Goal: Task Accomplishment & Management: Use online tool/utility

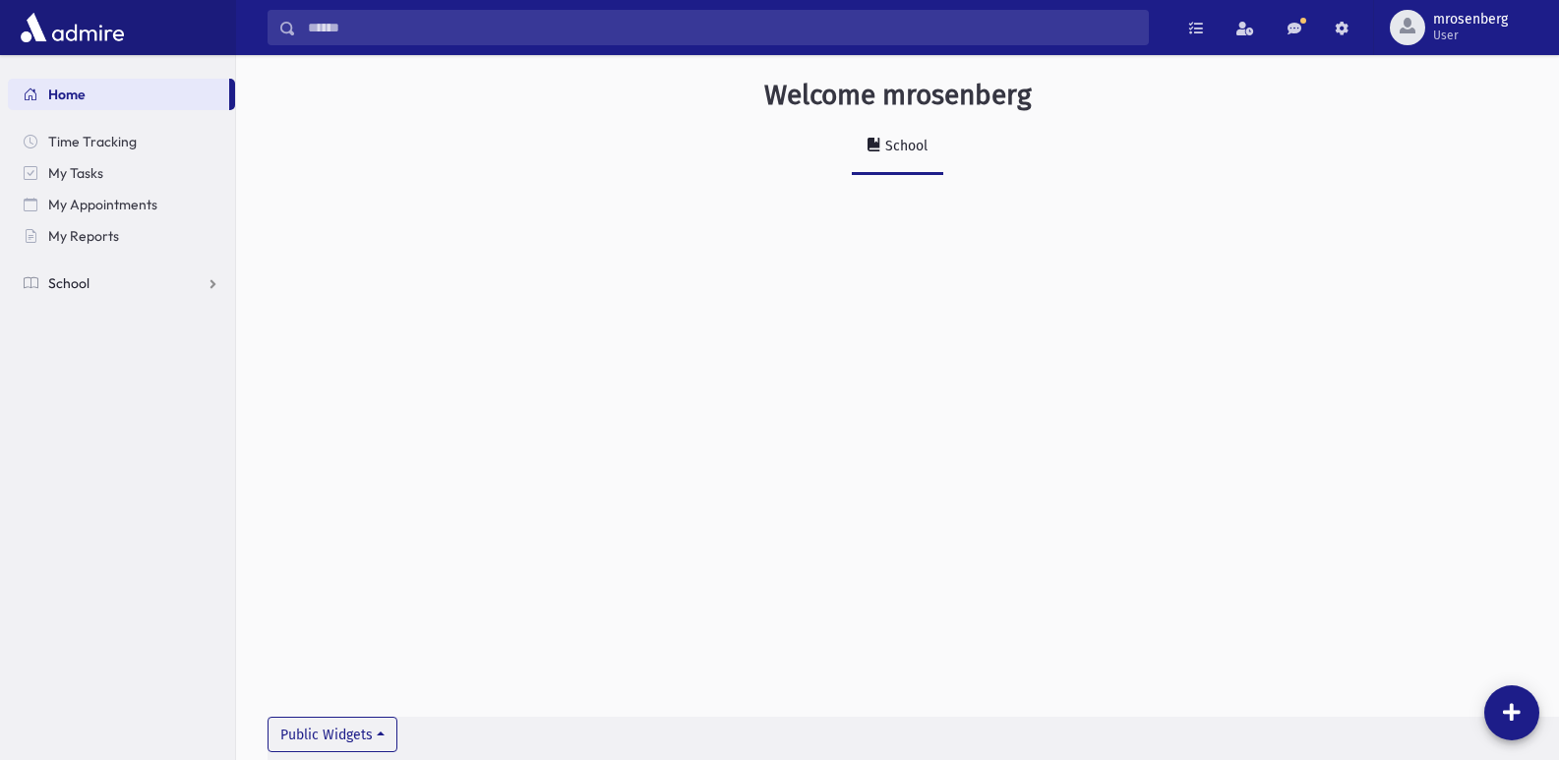
click at [74, 283] on span "School" at bounding box center [68, 283] width 41 height 18
click at [84, 346] on span "Attendance" at bounding box center [95, 346] width 73 height 18
click at [92, 376] on span "Entry" at bounding box center [91, 378] width 33 height 18
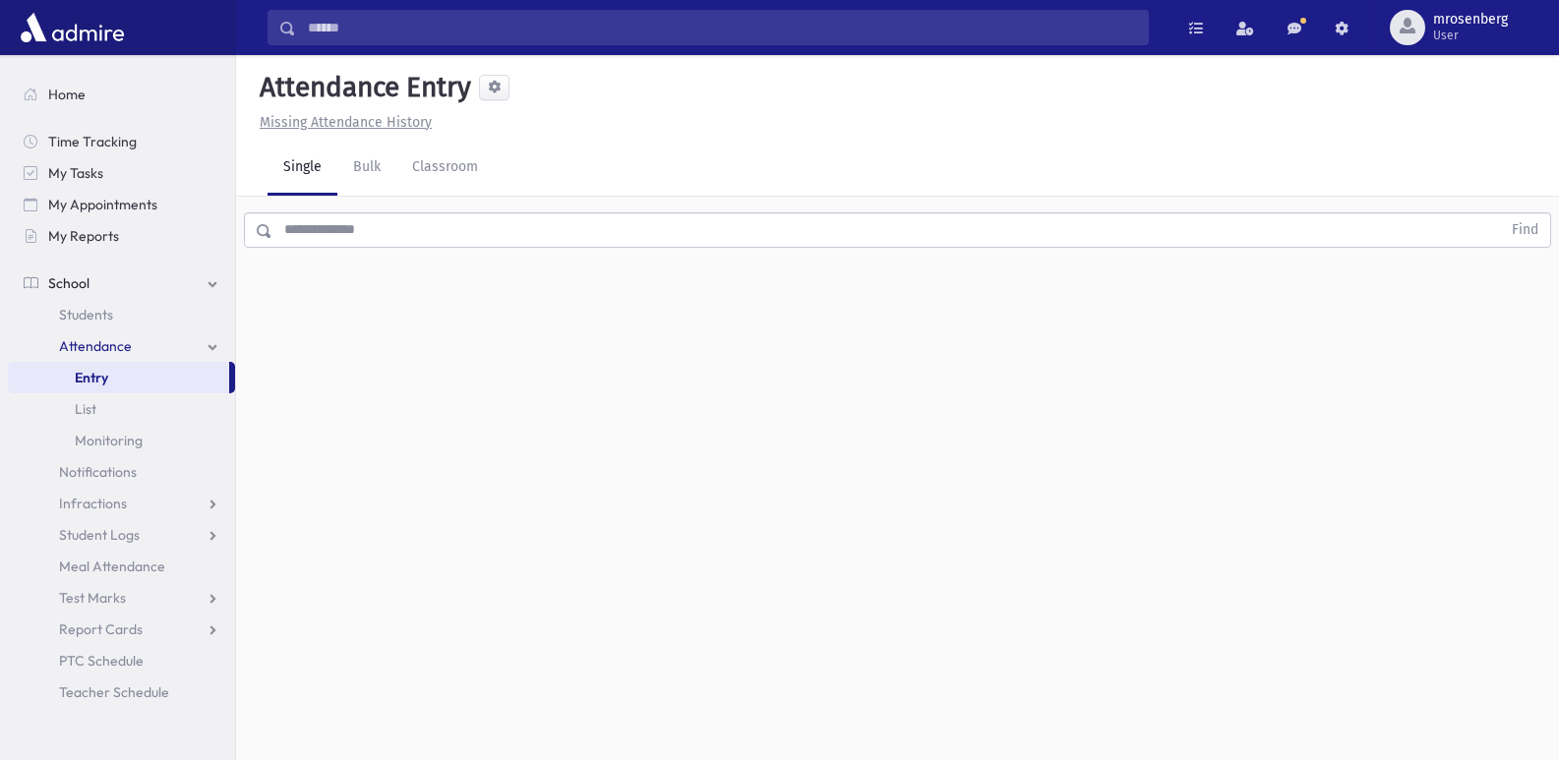
click at [363, 236] on input "text" at bounding box center [886, 229] width 1228 height 35
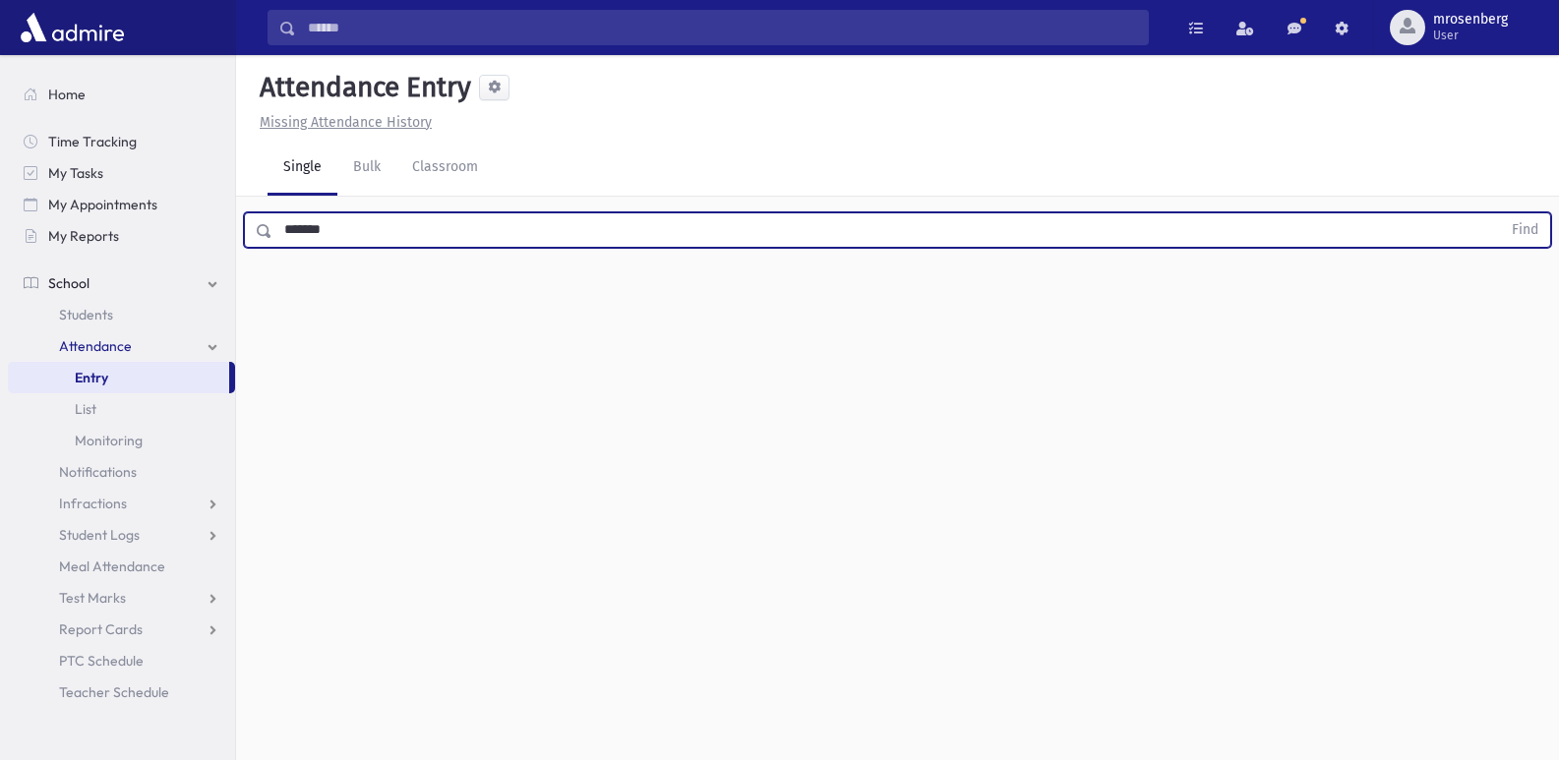
click at [1500, 213] on button "Find" at bounding box center [1525, 229] width 50 height 33
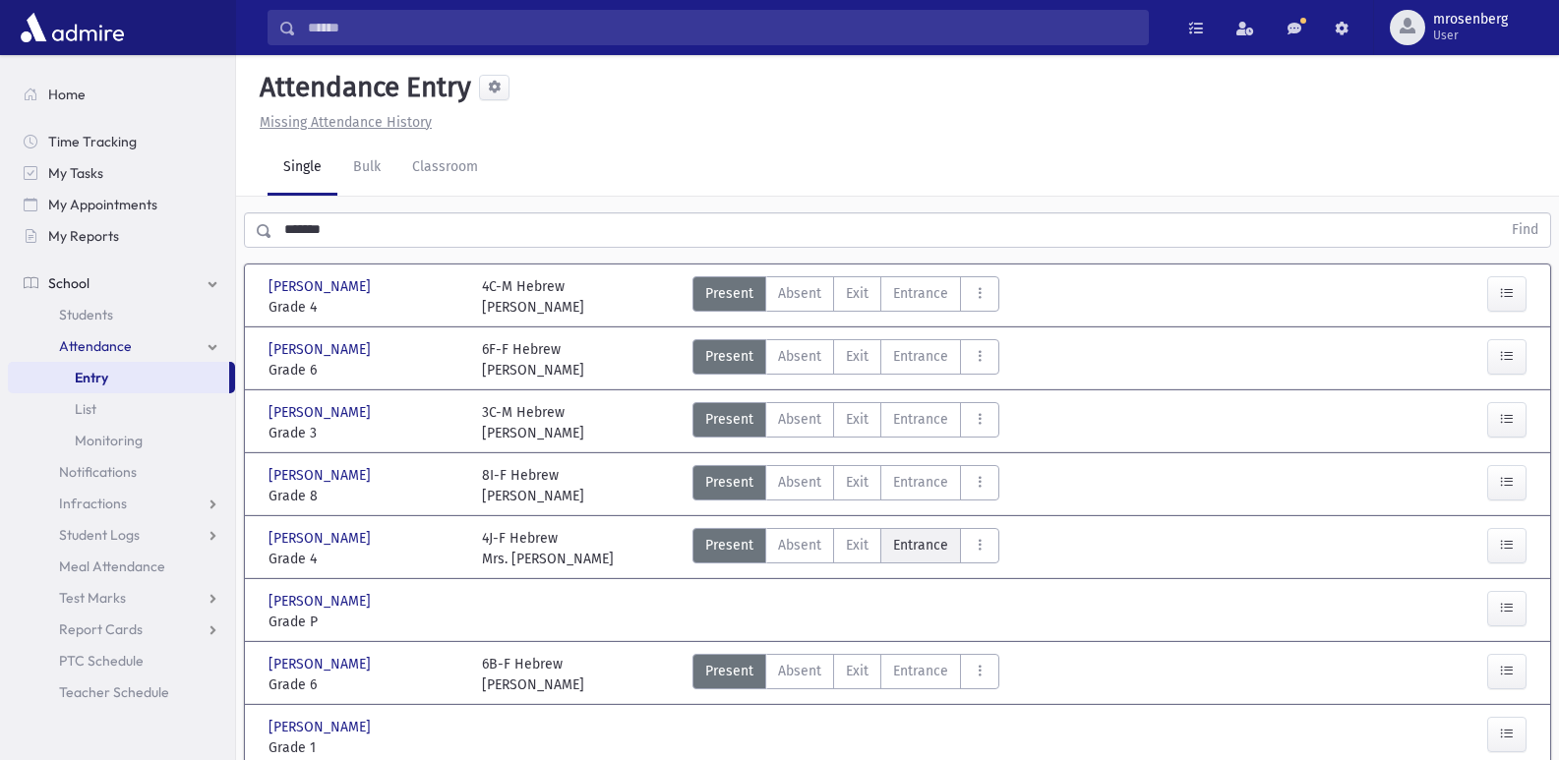
click at [915, 554] on span "Entrance" at bounding box center [920, 545] width 55 height 21
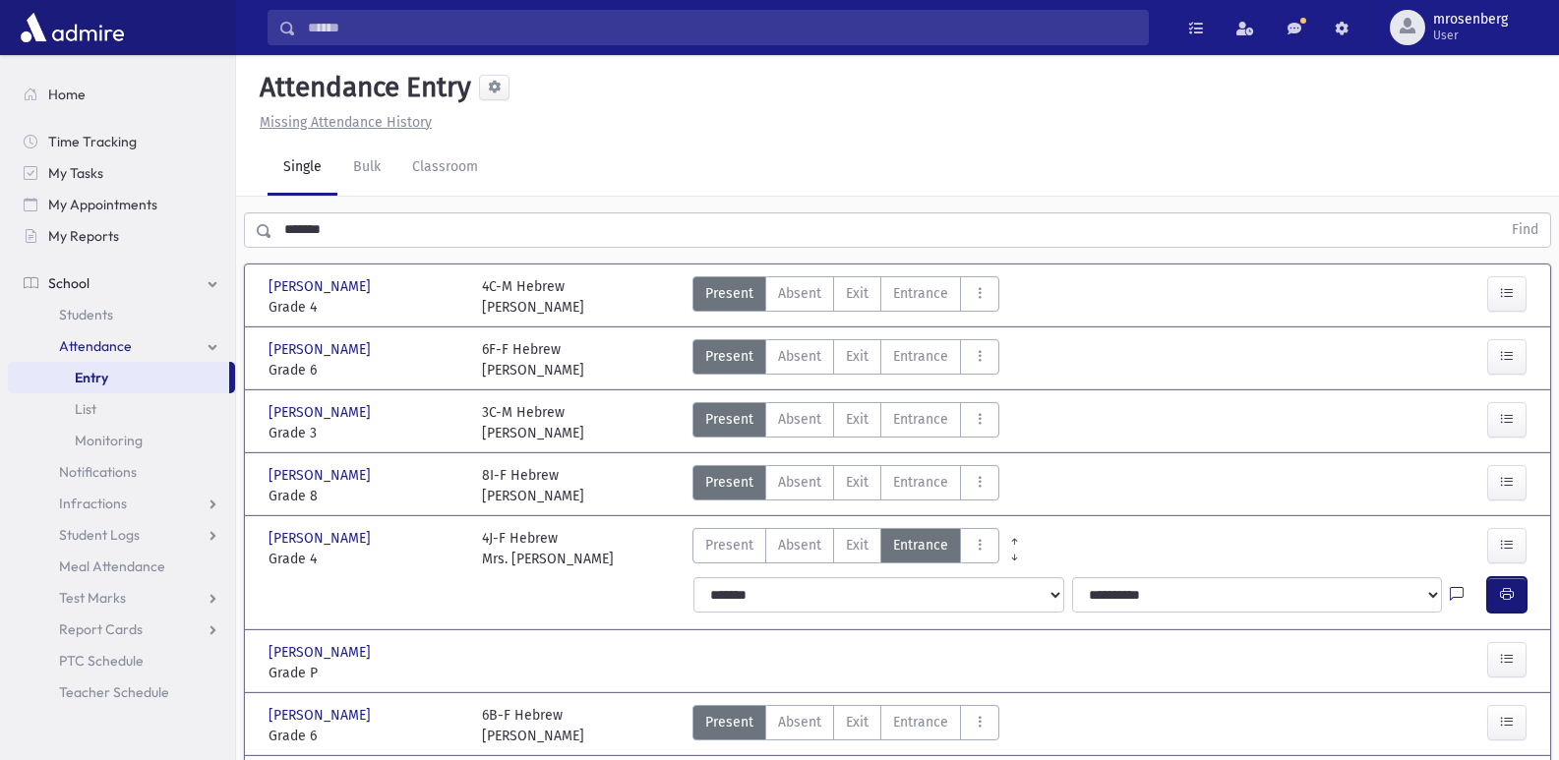
click at [1508, 606] on button "button" at bounding box center [1506, 594] width 39 height 35
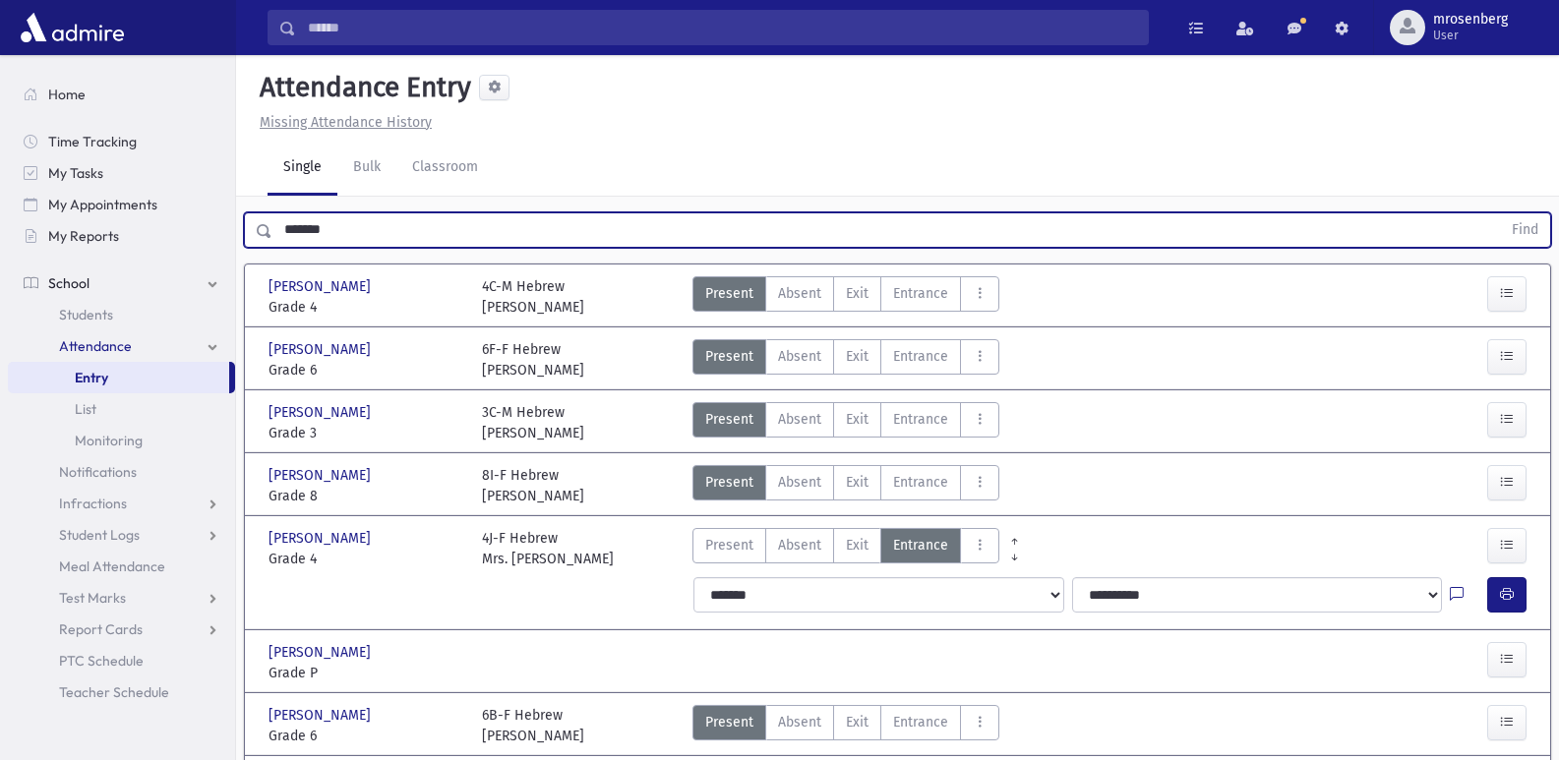
click at [375, 226] on input "*******" at bounding box center [886, 229] width 1228 height 35
drag, startPoint x: 375, startPoint y: 226, endPoint x: 282, endPoint y: 228, distance: 92.5
click at [282, 228] on input "*******" at bounding box center [886, 229] width 1228 height 35
click at [1500, 213] on button "Find" at bounding box center [1525, 229] width 50 height 33
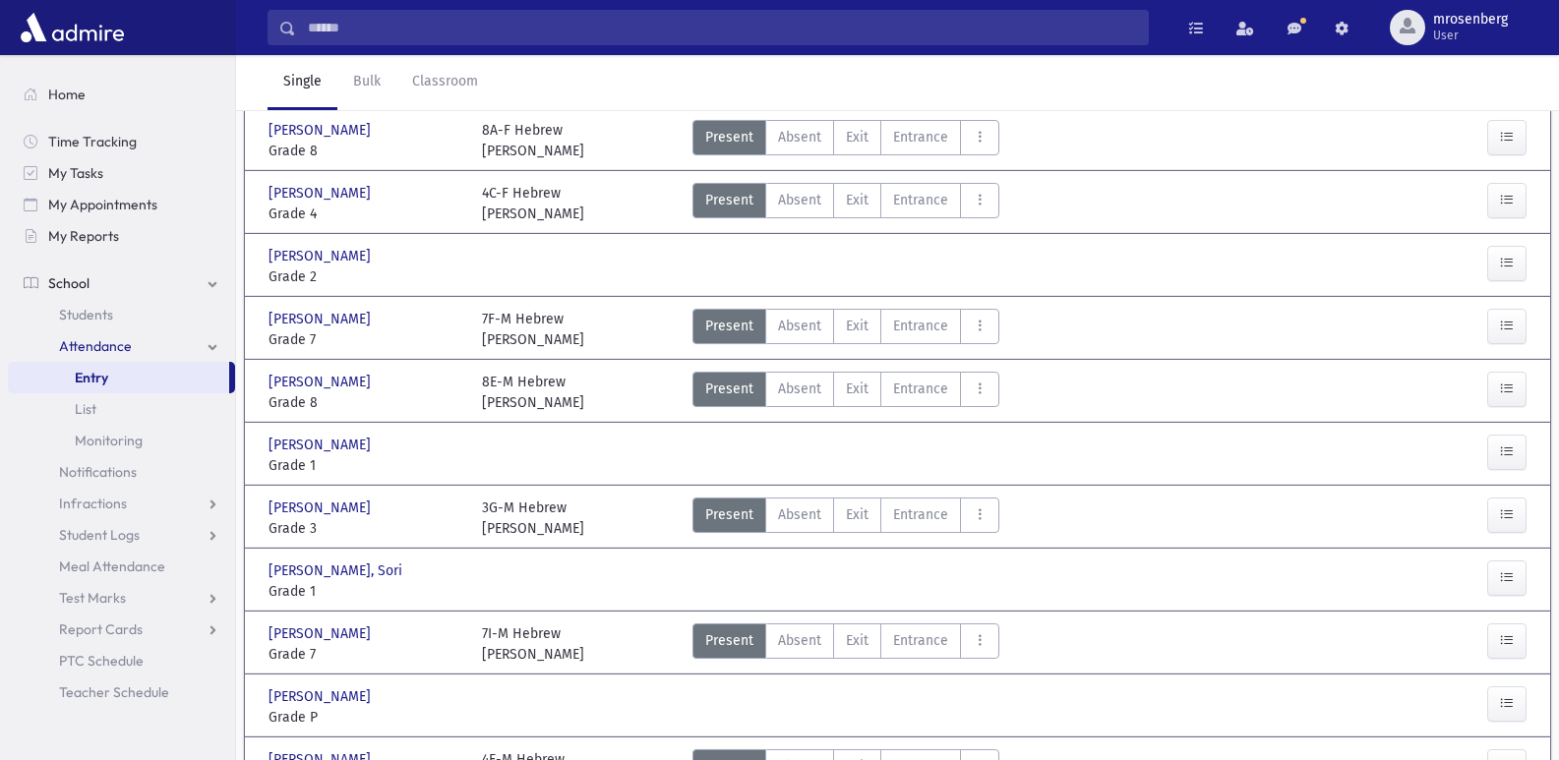
scroll to position [393, 0]
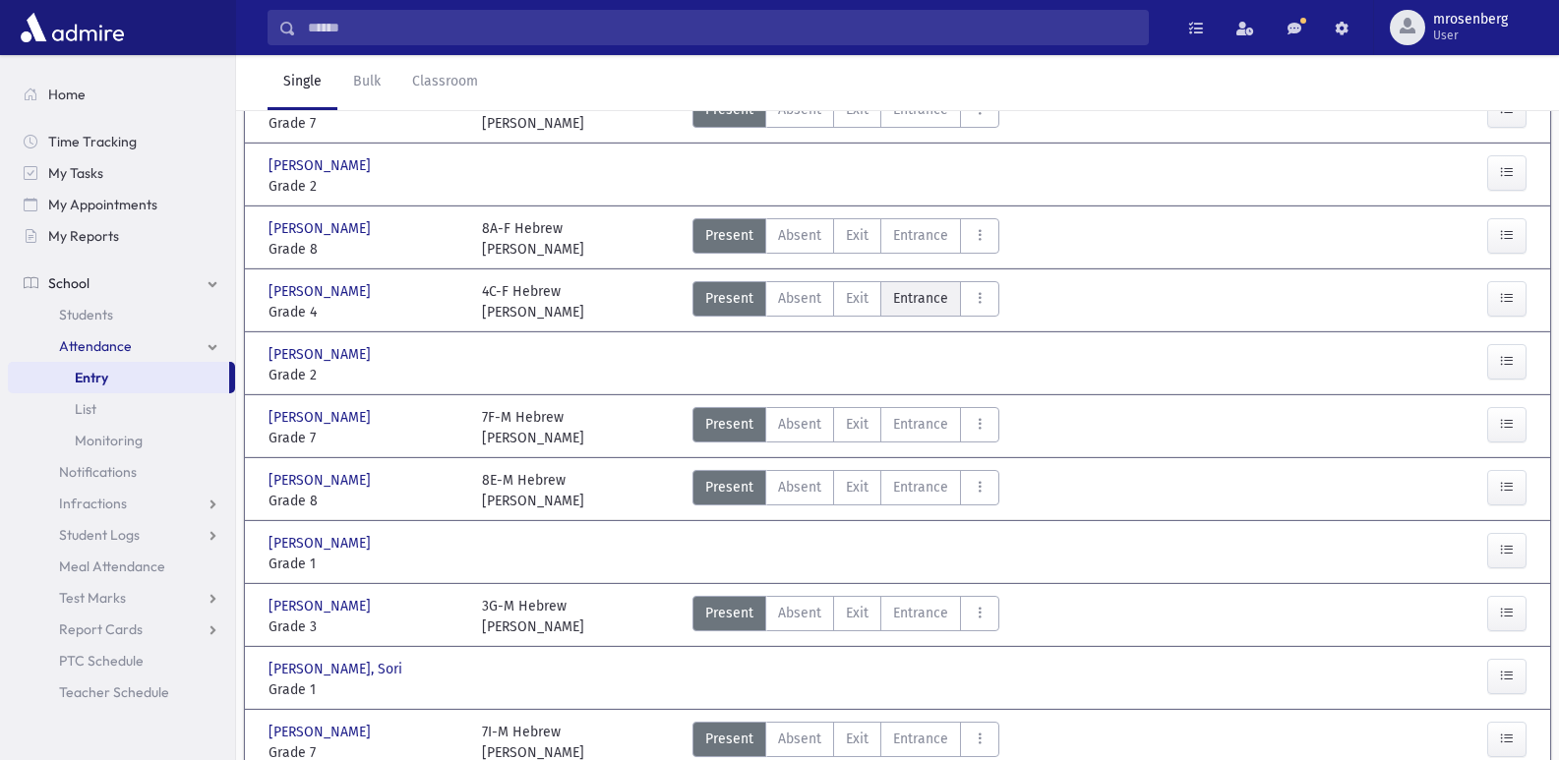
click at [893, 288] on span "Entrance" at bounding box center [920, 298] width 55 height 21
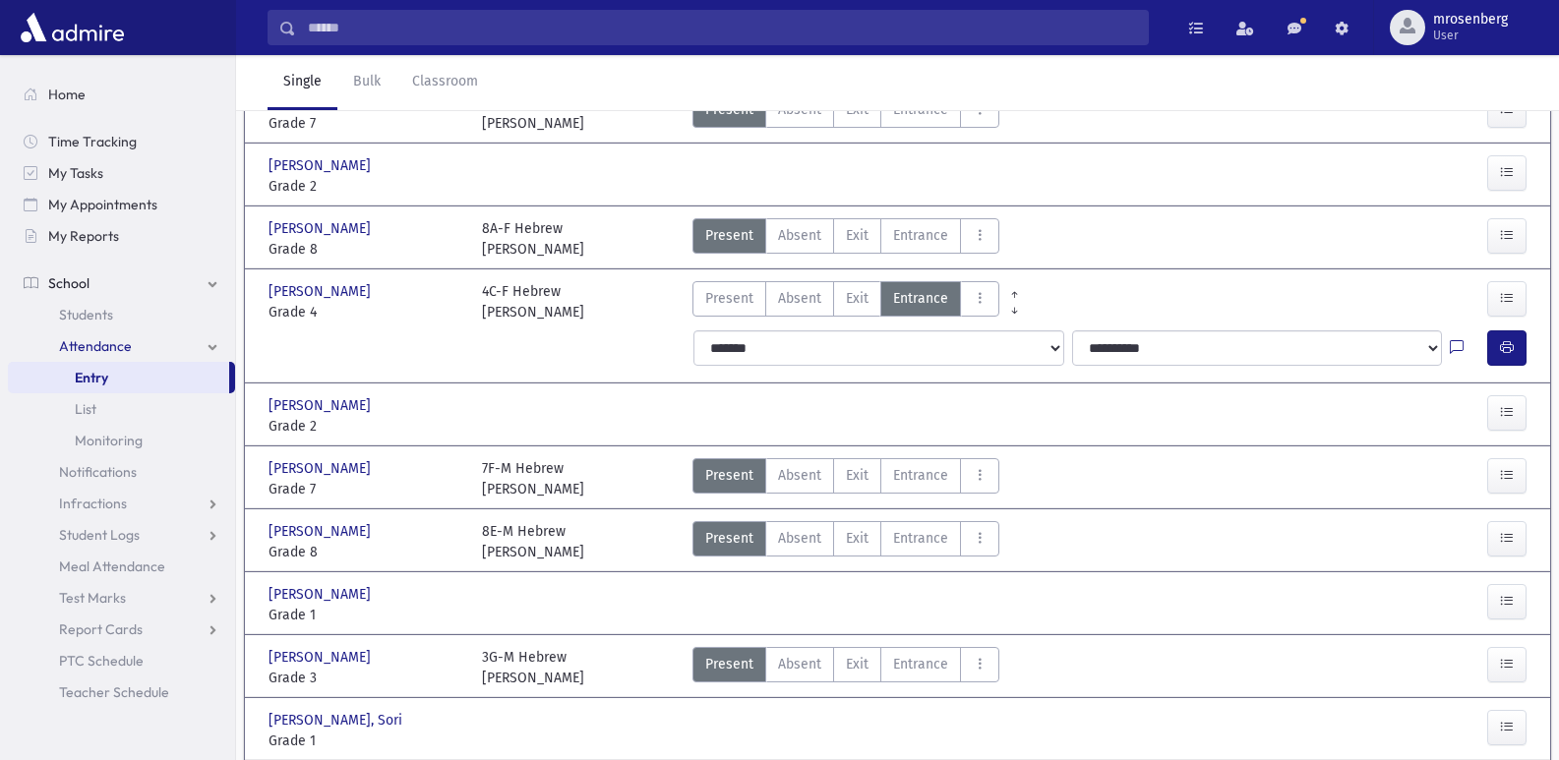
click at [893, 288] on span "Entrance" at bounding box center [920, 298] width 55 height 21
click at [1516, 335] on button "button" at bounding box center [1506, 347] width 39 height 35
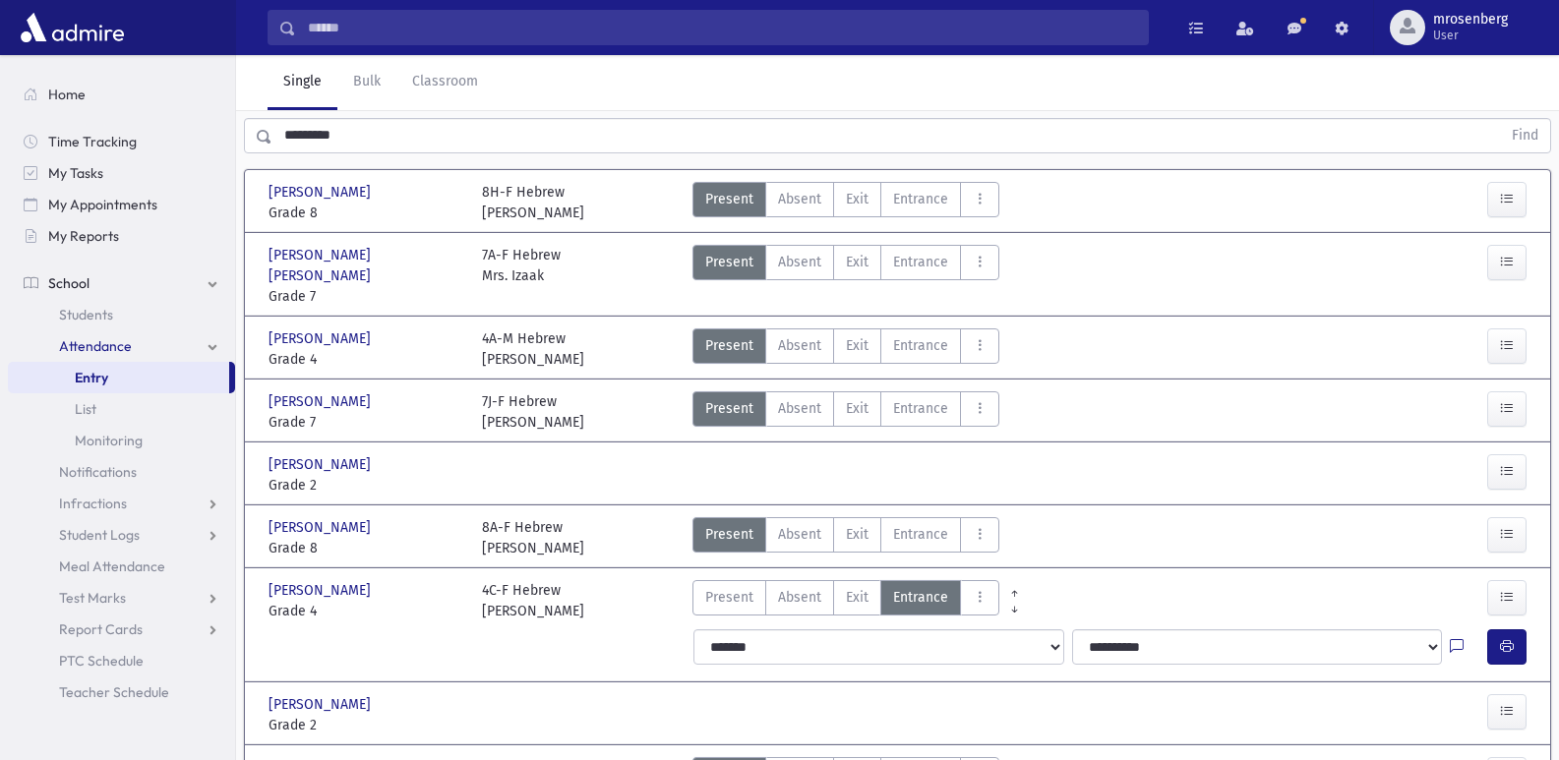
scroll to position [0, 0]
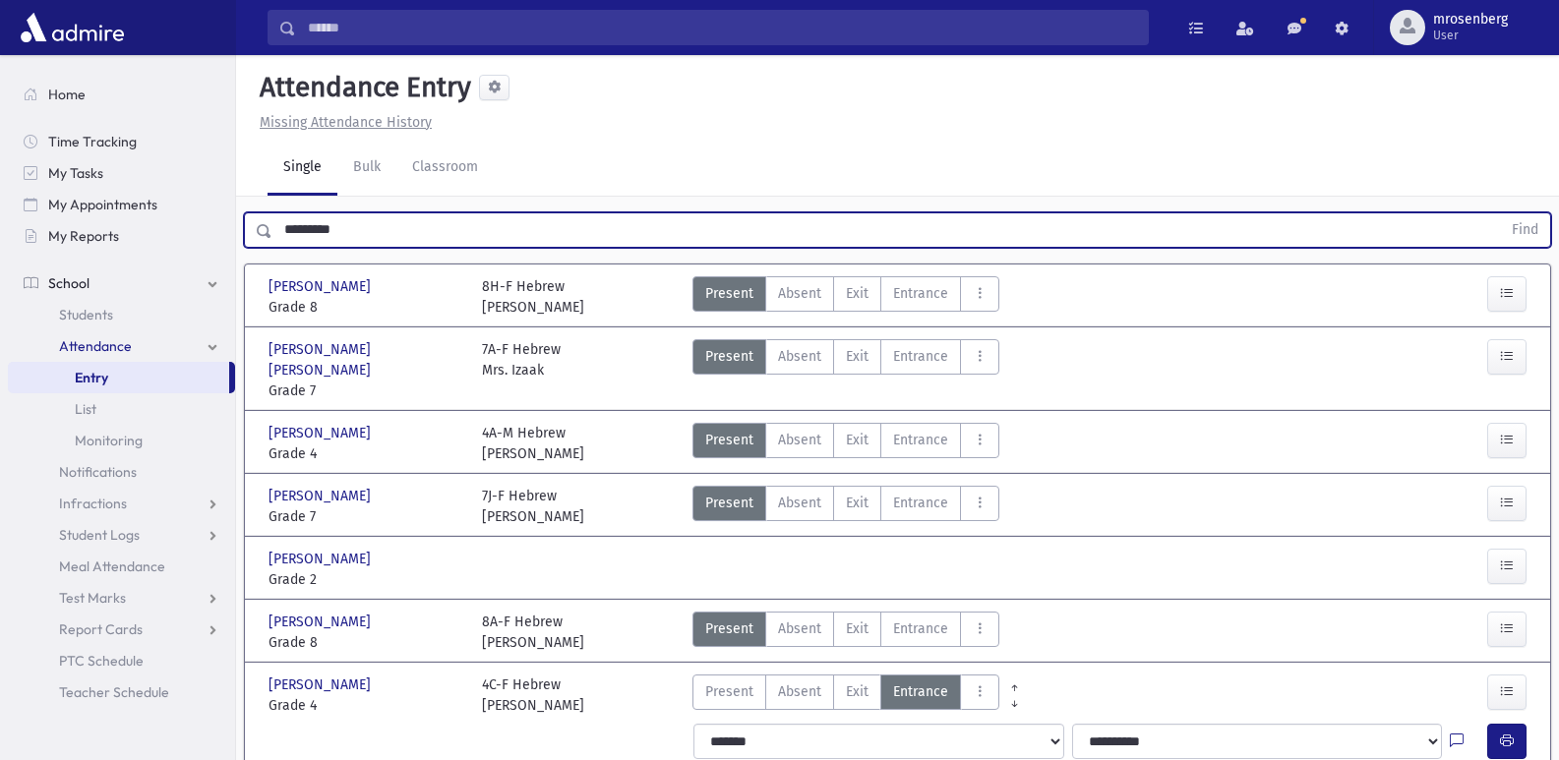
drag, startPoint x: 365, startPoint y: 223, endPoint x: 378, endPoint y: 214, distance: 15.6
type input "*****"
click at [1500, 213] on button "Find" at bounding box center [1525, 229] width 50 height 33
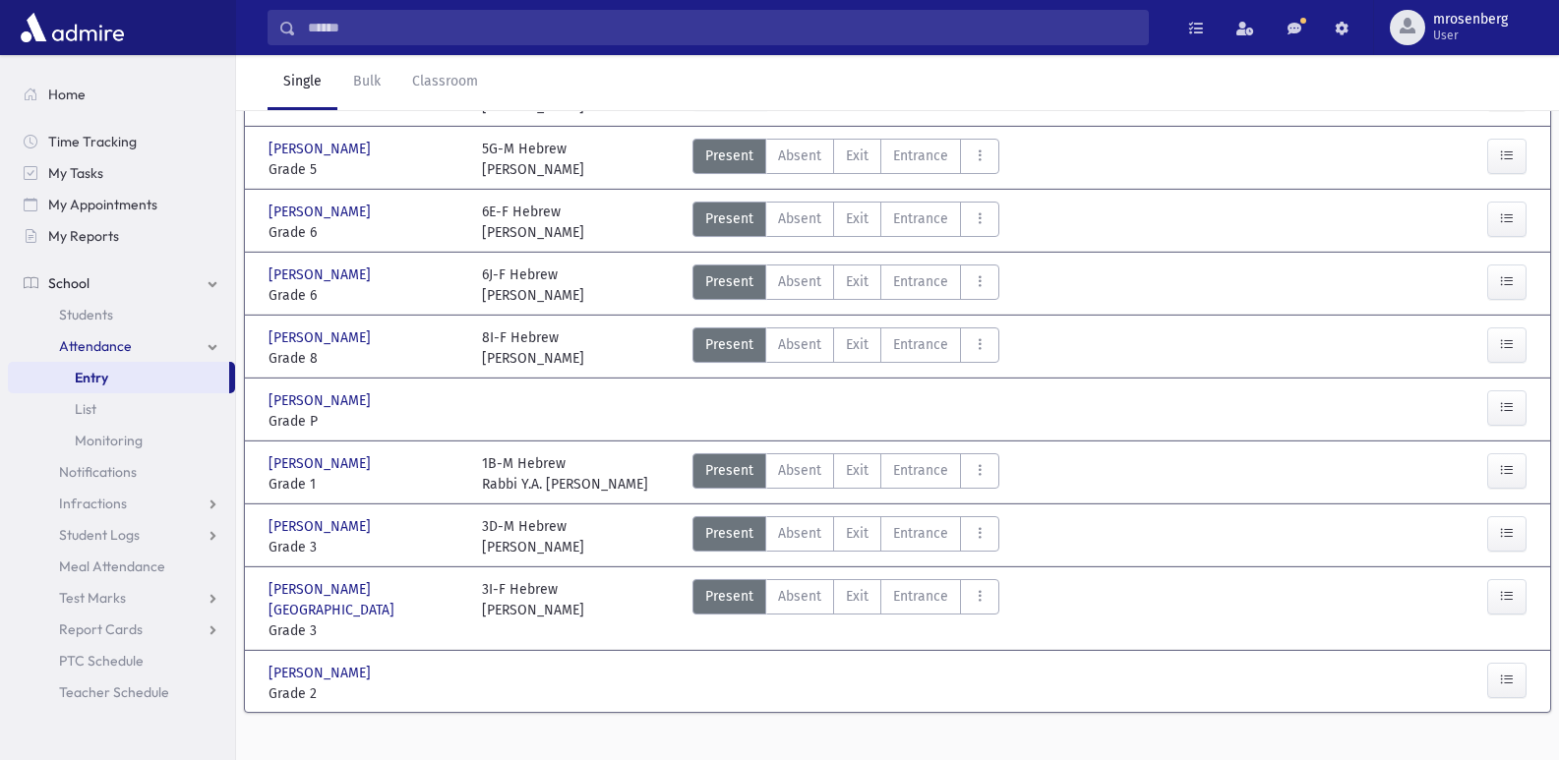
scroll to position [330, 0]
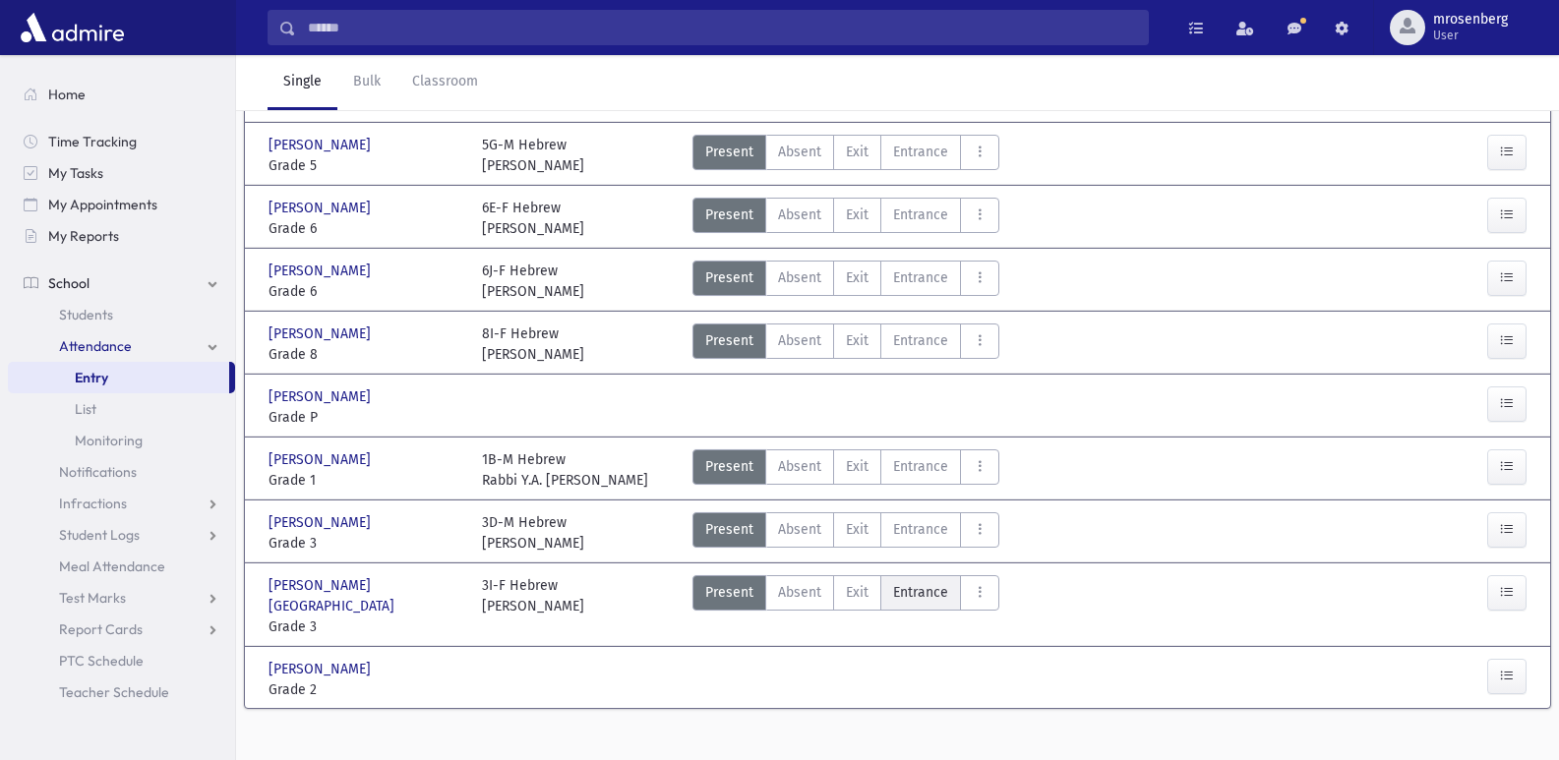
click at [917, 588] on span "Entrance" at bounding box center [920, 592] width 55 height 21
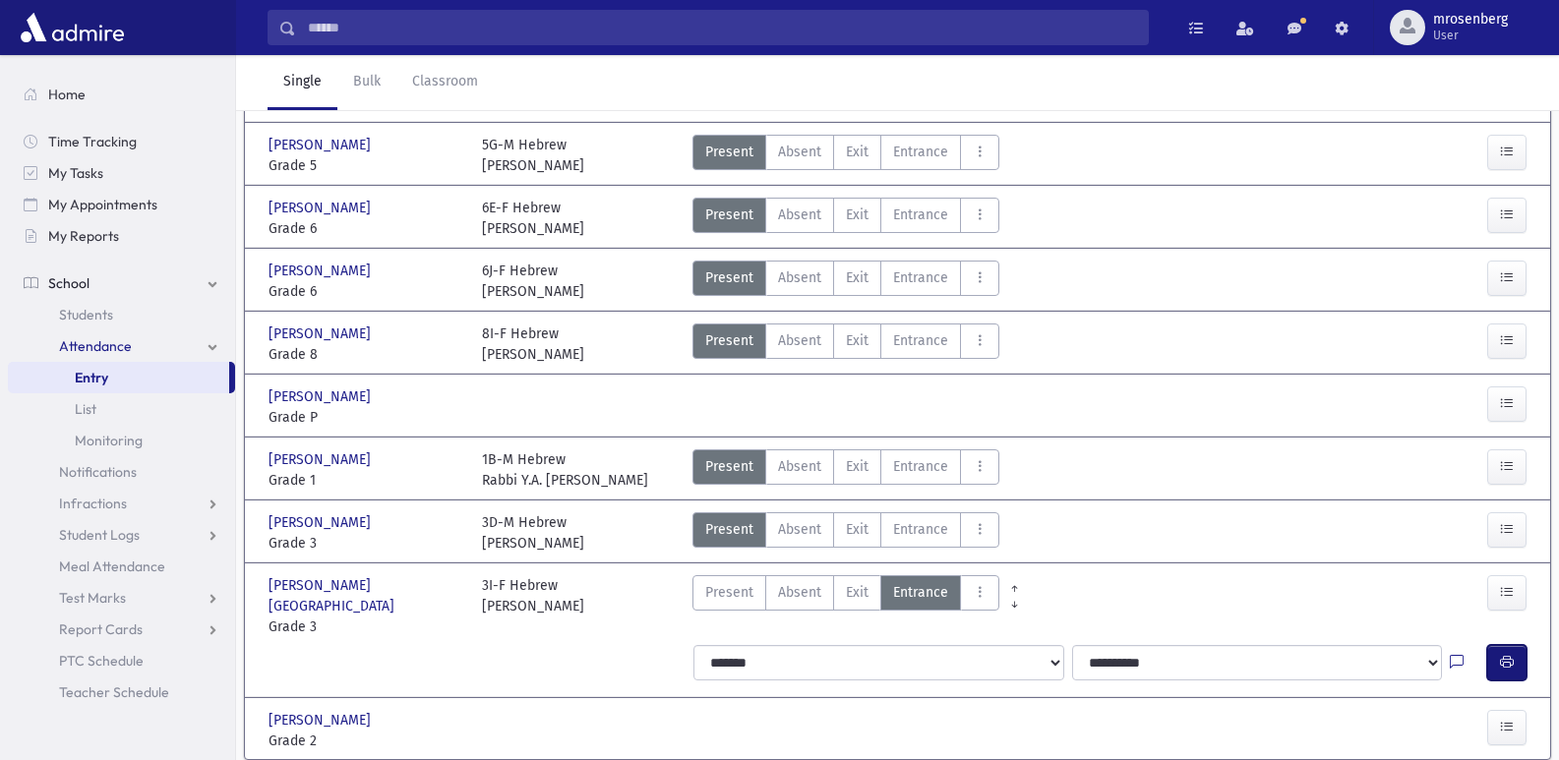
click at [1502, 654] on icon "button" at bounding box center [1507, 662] width 14 height 17
